Goal: Navigation & Orientation: Find specific page/section

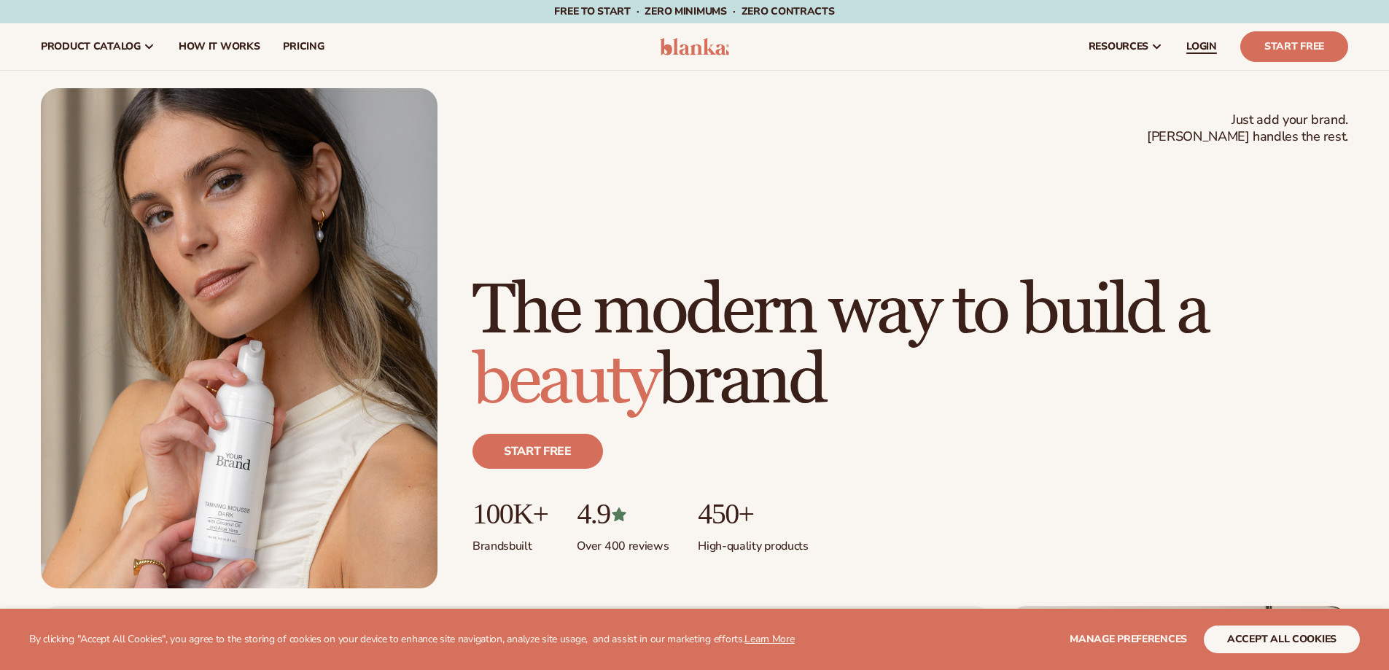
click at [1200, 46] on span "LOGIN" at bounding box center [1201, 47] width 31 height 12
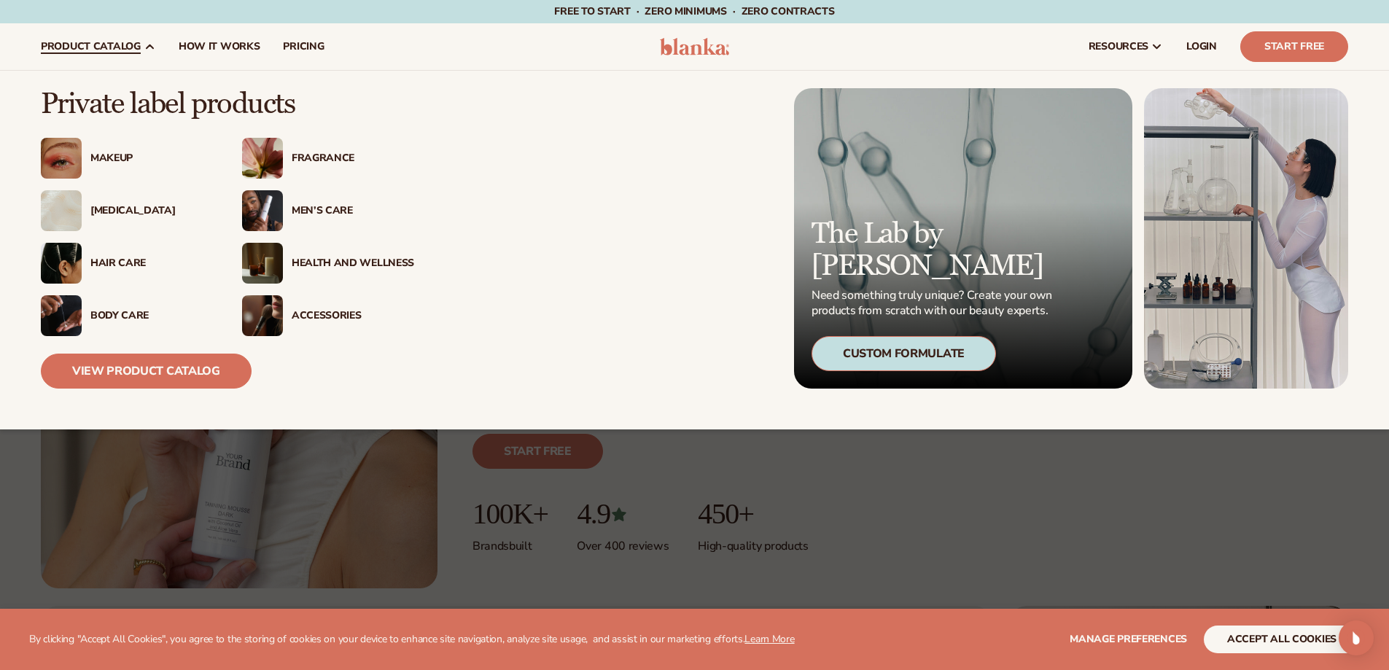
click at [117, 157] on div "Makeup" at bounding box center [151, 158] width 122 height 12
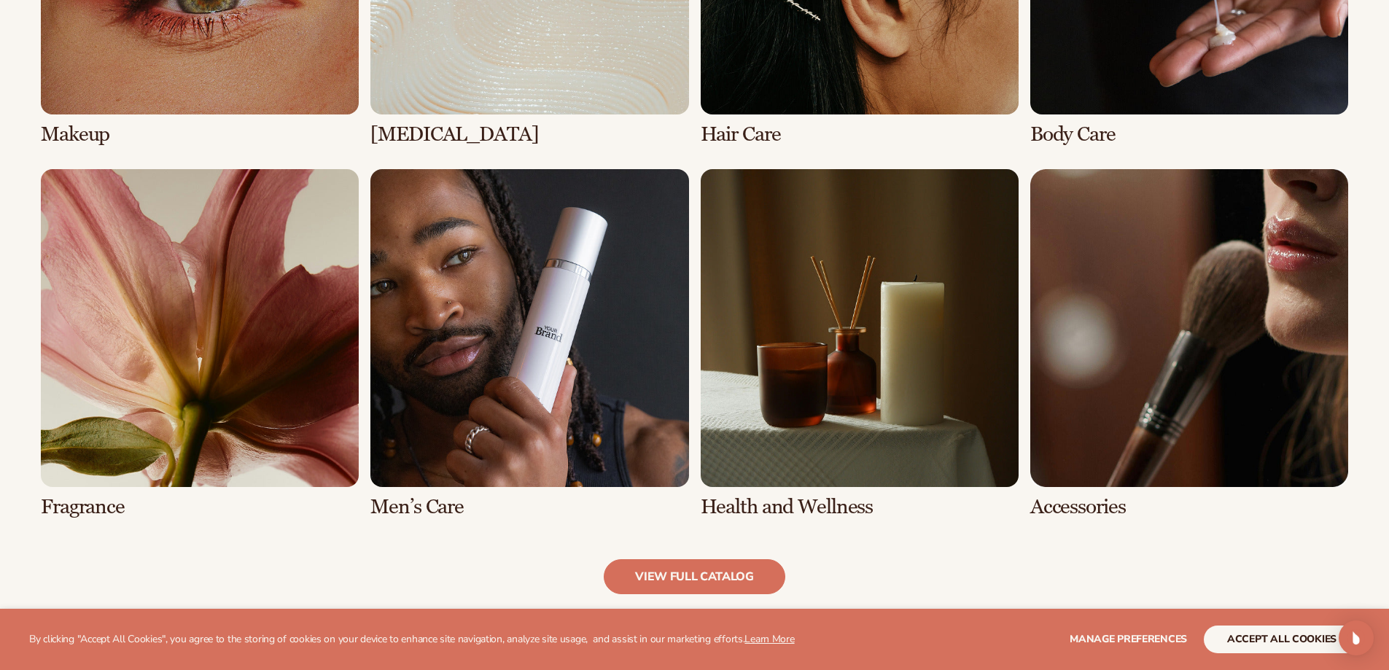
scroll to position [1312, 0]
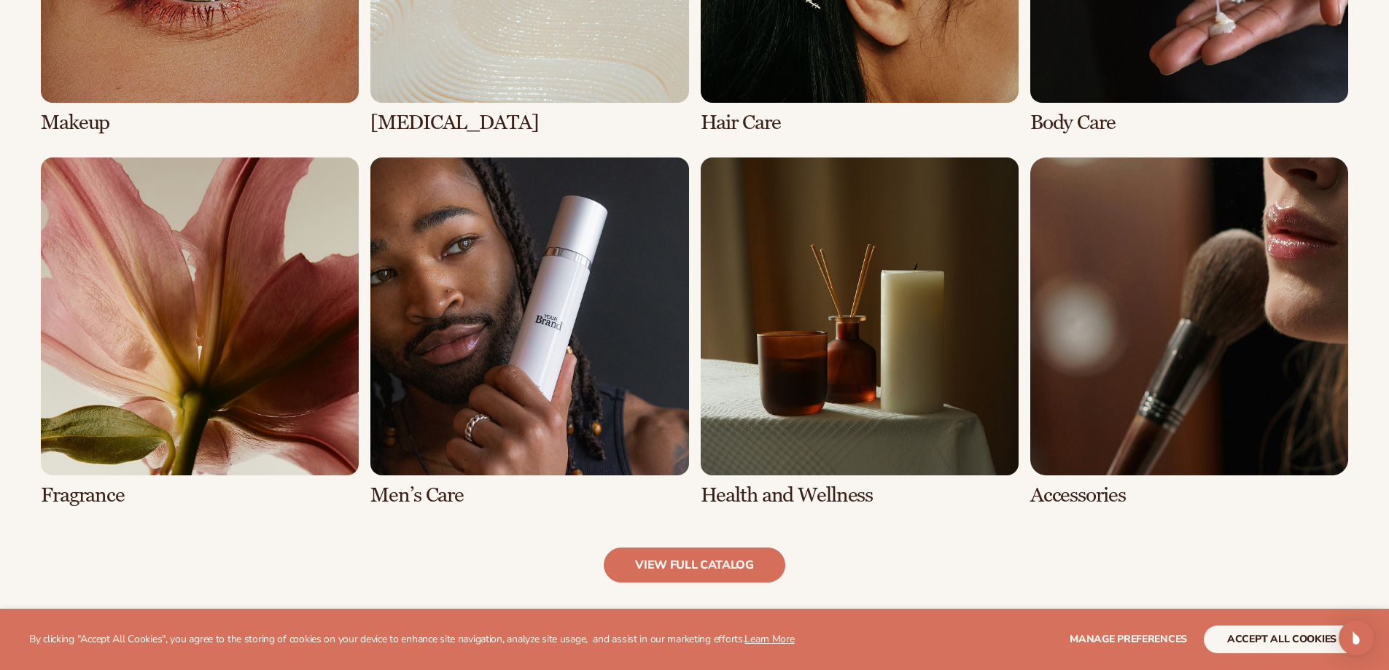
click at [299, 316] on link "5 / 8" at bounding box center [200, 331] width 318 height 349
click at [214, 317] on link "5 / 8" at bounding box center [200, 331] width 318 height 349
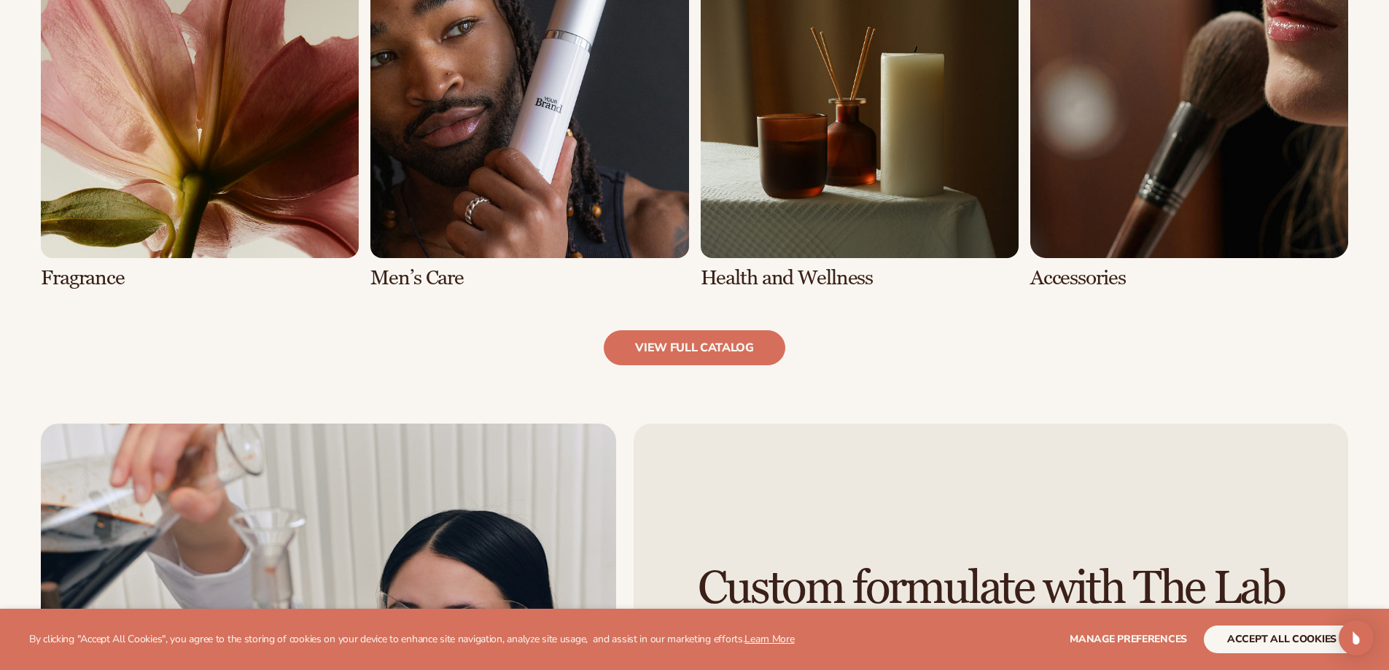
scroll to position [1531, 0]
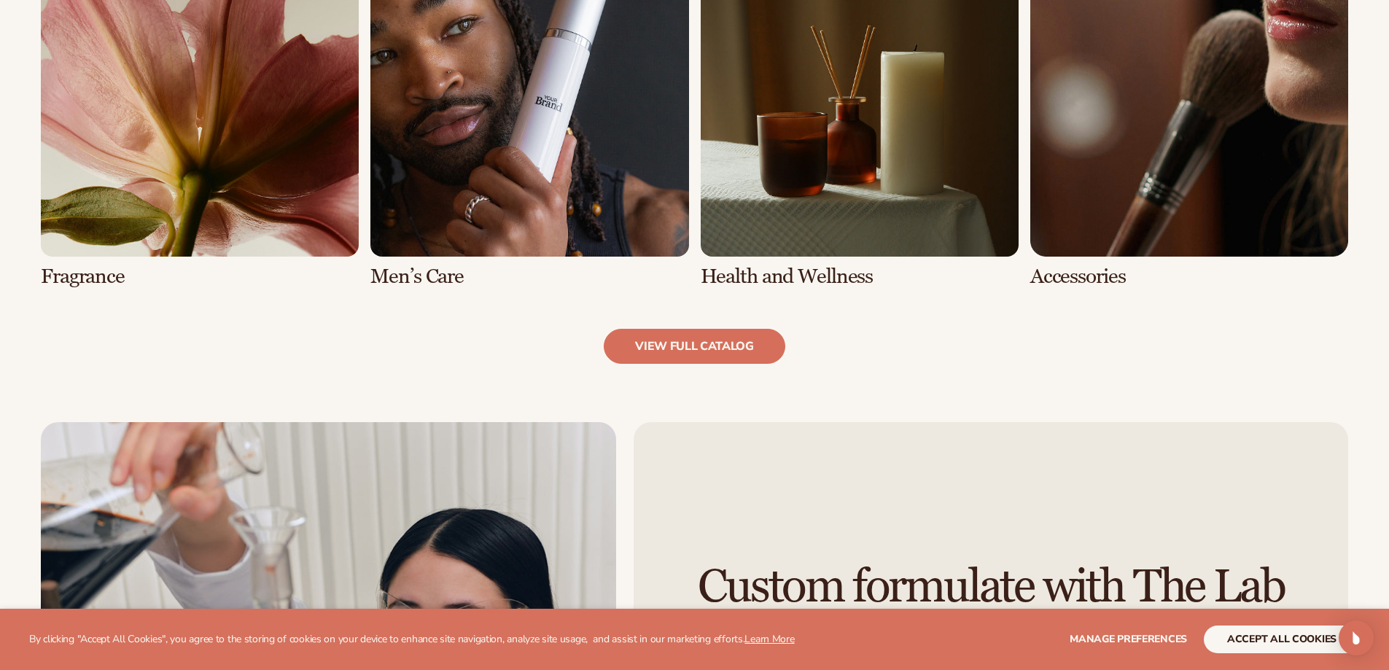
click at [207, 206] on link "5 / 8" at bounding box center [200, 113] width 318 height 349
click at [740, 344] on link "view full catalog" at bounding box center [695, 346] width 182 height 35
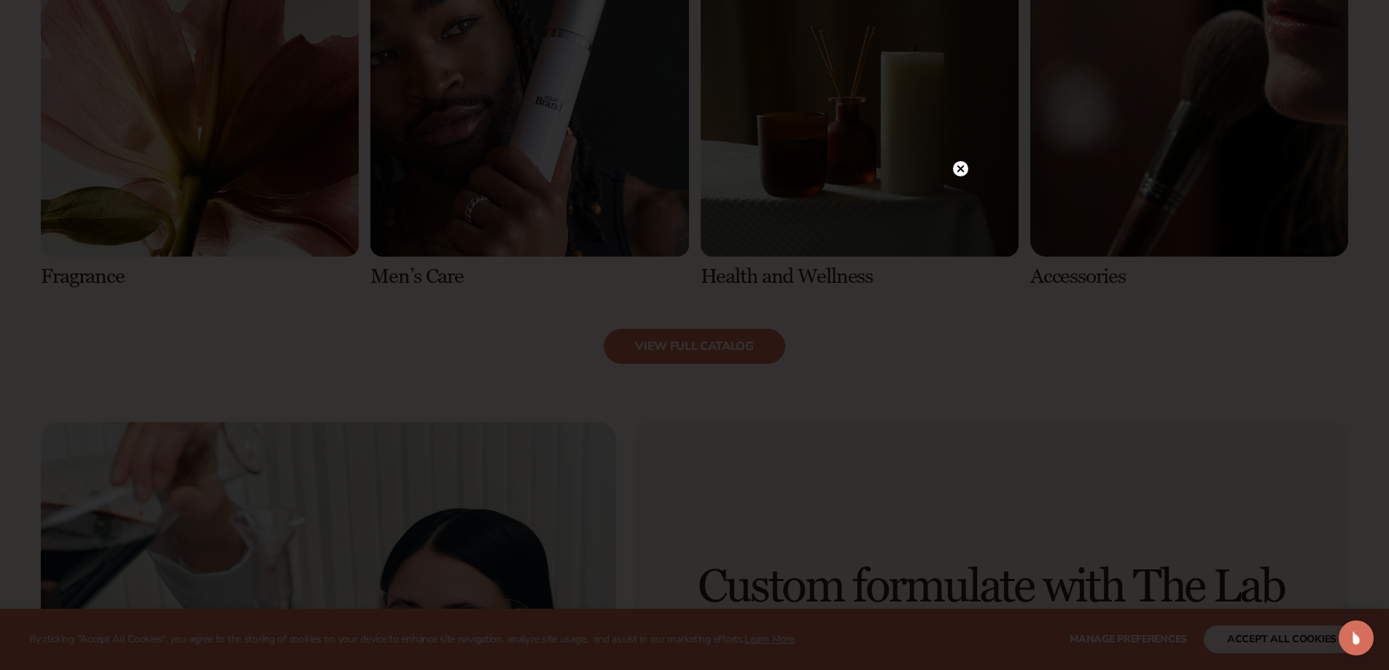
click at [959, 168] on icon at bounding box center [960, 169] width 7 height 7
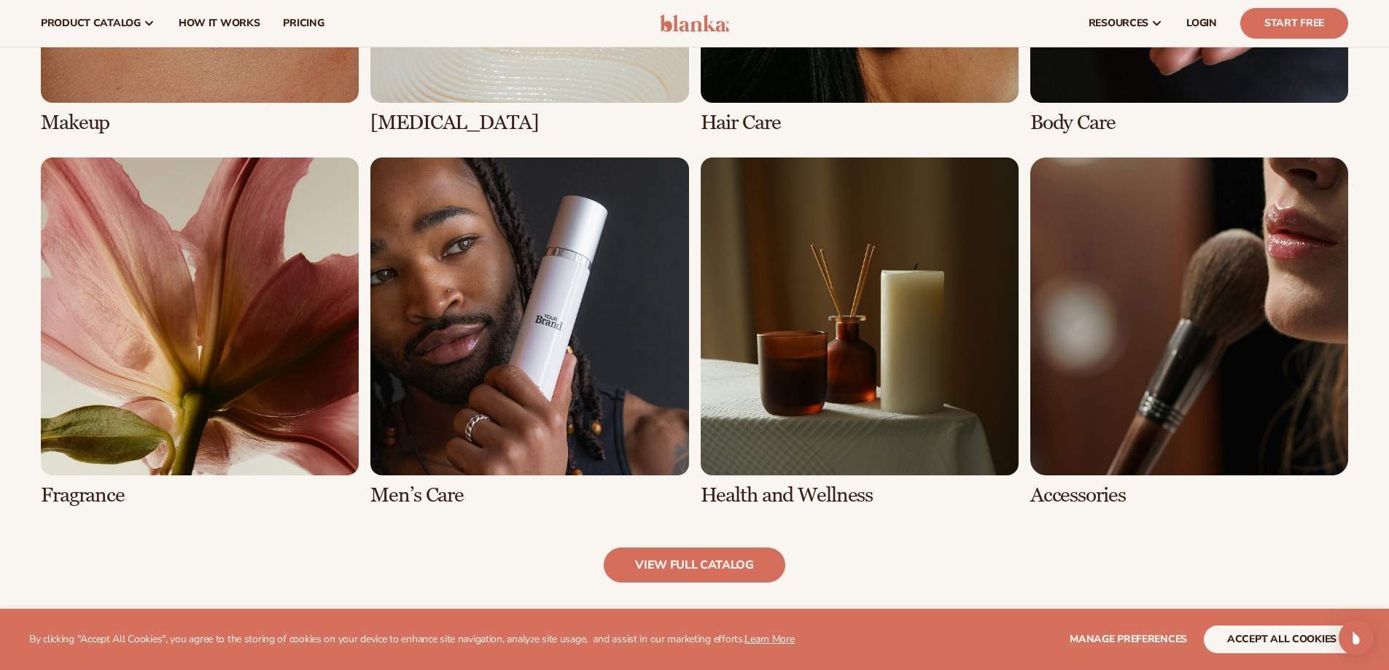
click at [831, 327] on link "7 / 8" at bounding box center [860, 331] width 318 height 349
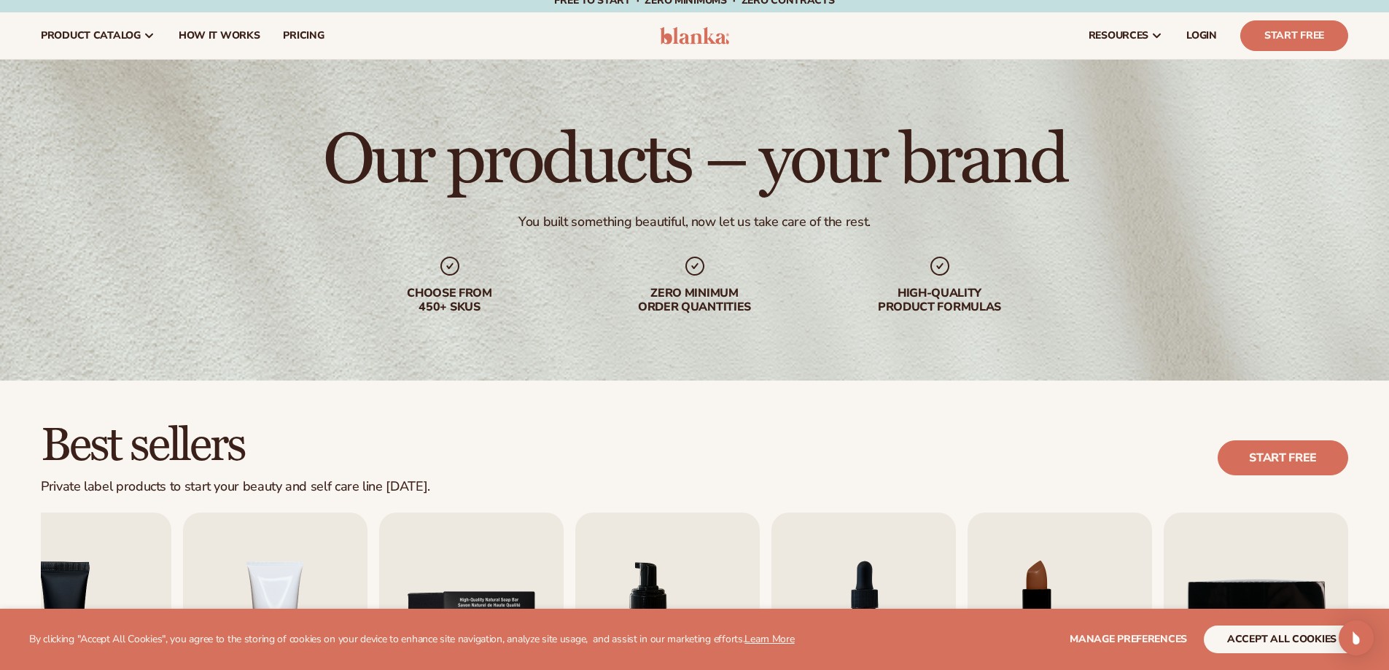
scroll to position [0, 0]
